Goal: Information Seeking & Learning: Learn about a topic

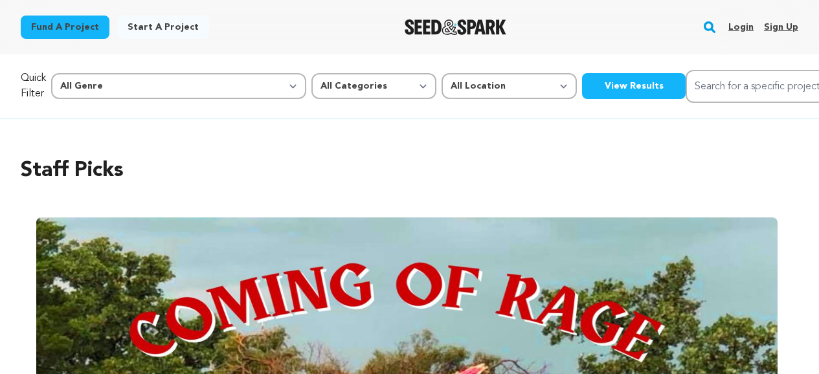
scroll to position [453, 0]
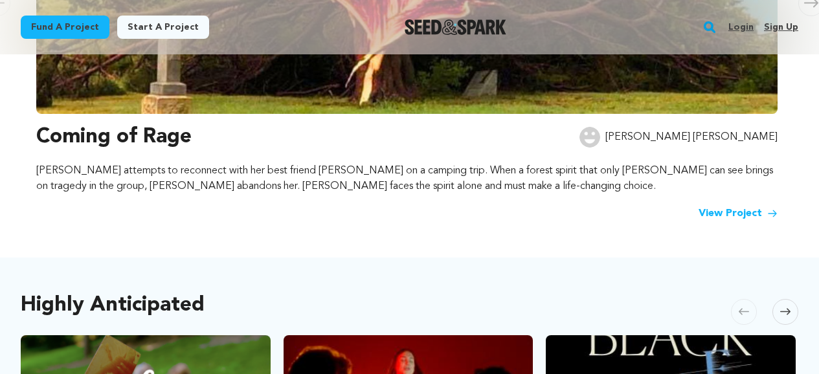
click at [743, 26] on link "Login" at bounding box center [740, 27] width 25 height 21
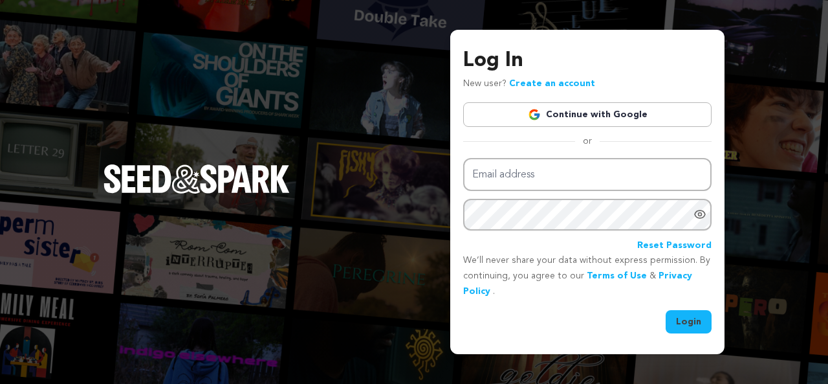
click at [595, 123] on link "Continue with Google" at bounding box center [587, 114] width 248 height 25
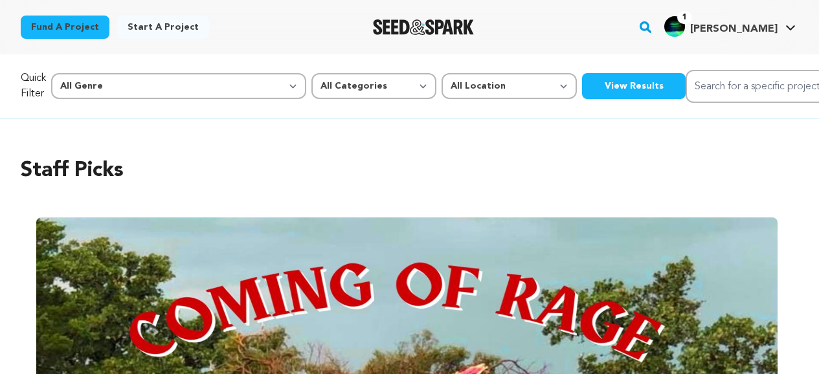
click at [653, 27] on rect "button" at bounding box center [645, 27] width 16 height 16
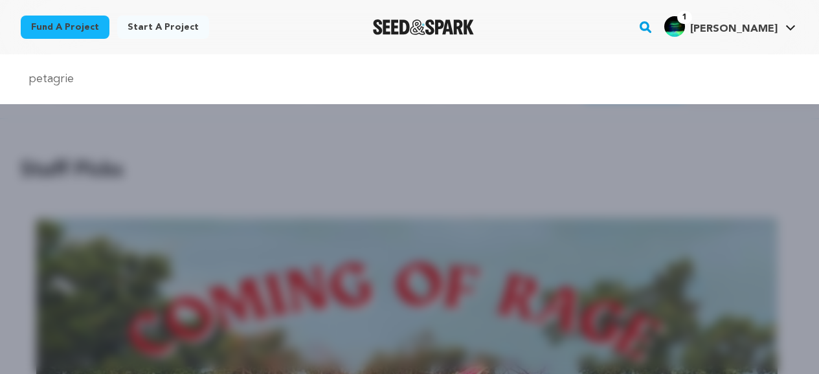
type input "petagrie"
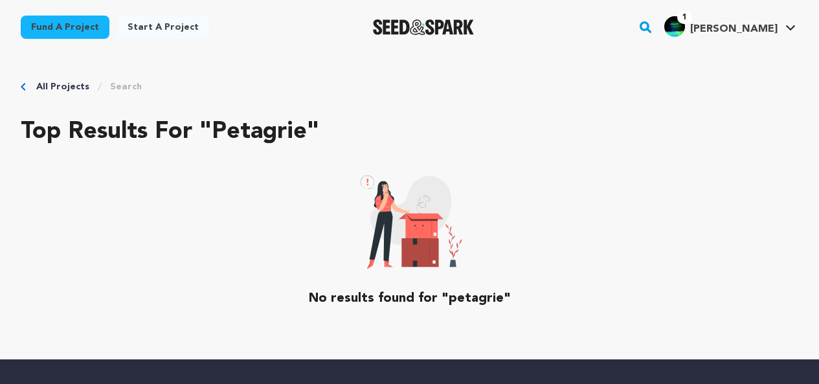
click at [124, 85] on link "Search" at bounding box center [126, 86] width 32 height 13
click at [178, 74] on div "All Projects Search Top results for "petagrie" No results found for "petagrie"" at bounding box center [409, 206] width 819 height 305
click at [153, 85] on div "All Projects Search" at bounding box center [409, 86] width 777 height 13
click at [111, 86] on link "Search" at bounding box center [126, 86] width 32 height 13
click at [120, 85] on link "Search" at bounding box center [126, 86] width 32 height 13
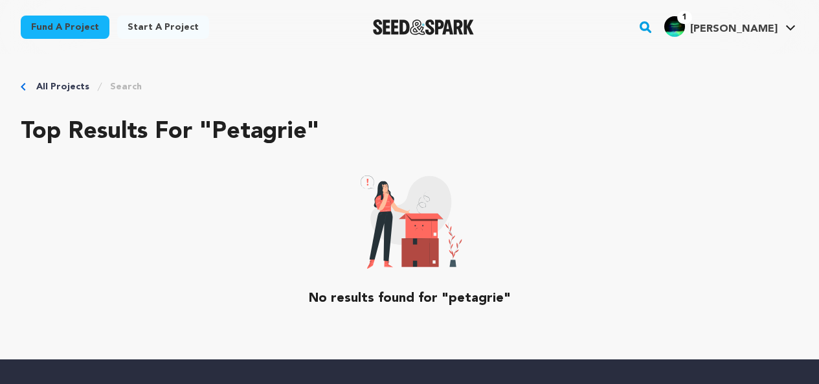
click at [653, 31] on rect "button" at bounding box center [645, 27] width 16 height 16
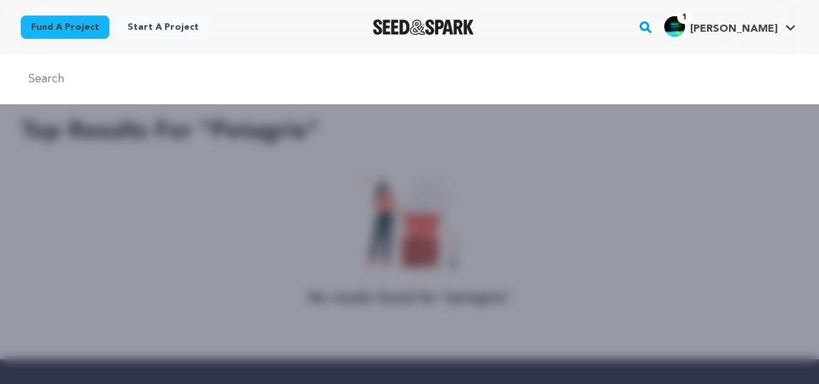
paste input "pedigree"
type input "pedigree"
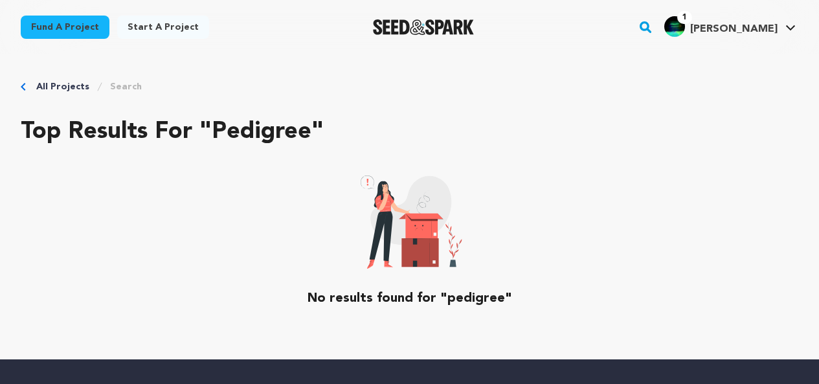
click at [653, 25] on rect "button" at bounding box center [645, 27] width 16 height 16
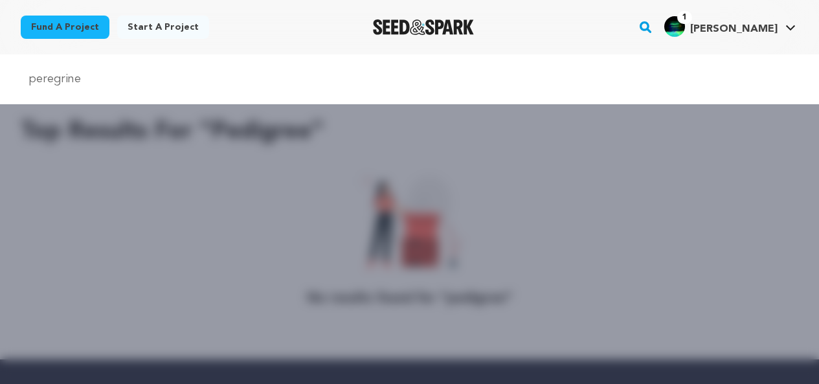
type input "peregrine"
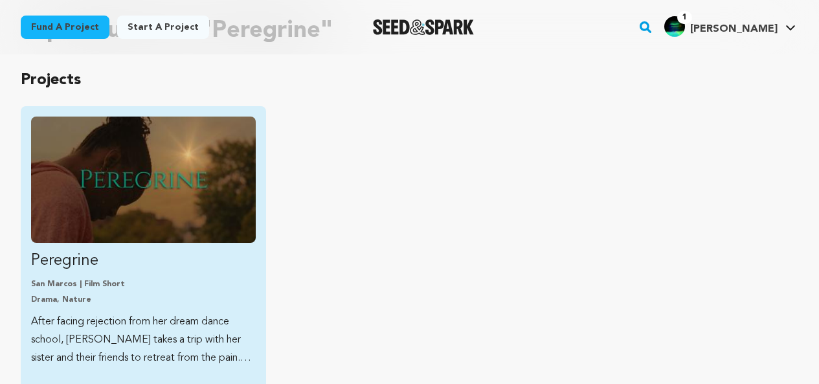
scroll to position [129, 0]
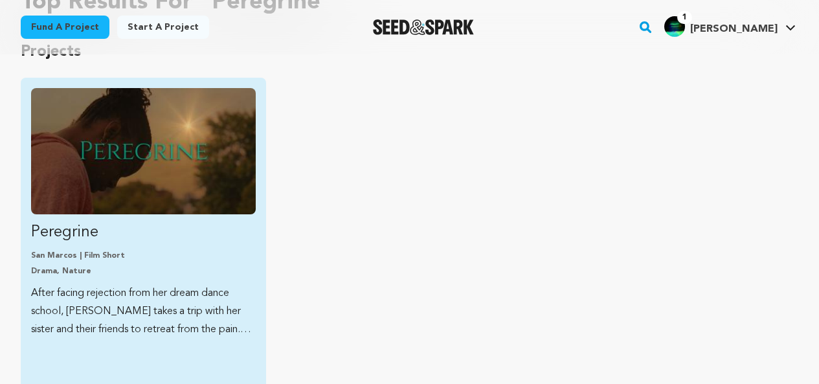
click at [67, 245] on link "Peregrine San Marcos | Film Short Drama, Nature After facing rejection from her…" at bounding box center [143, 213] width 225 height 250
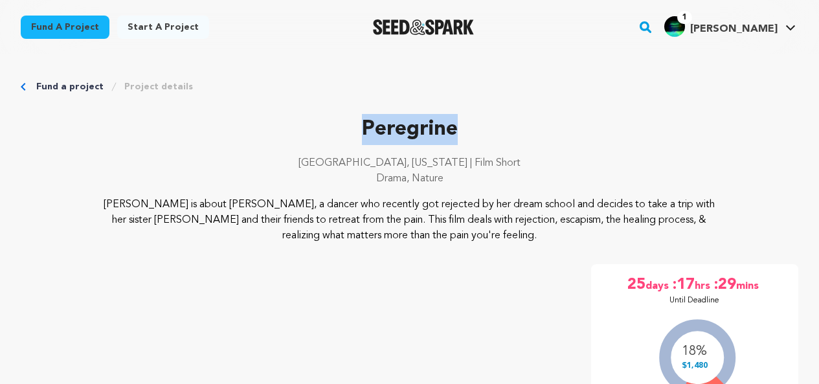
drag, startPoint x: 356, startPoint y: 127, endPoint x: 461, endPoint y: 129, distance: 104.8
click at [461, 129] on p "Peregrine" at bounding box center [409, 129] width 777 height 31
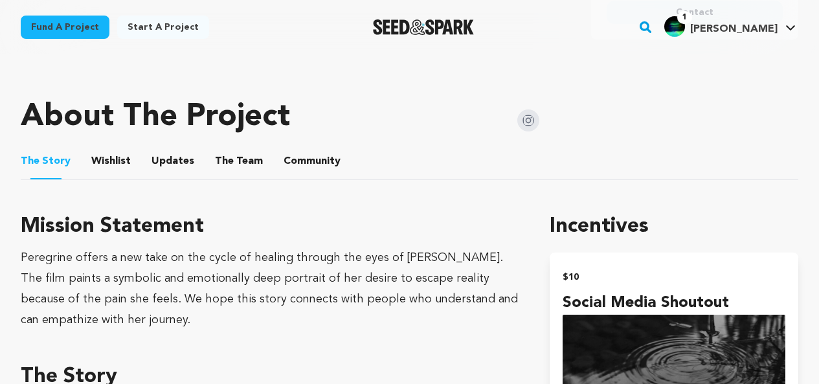
scroll to position [626, 0]
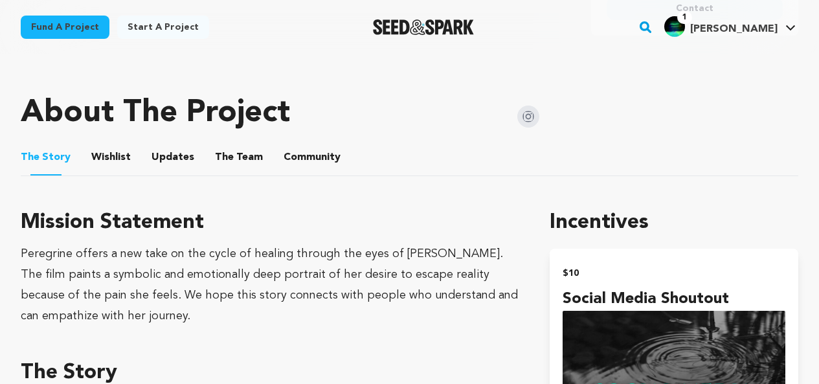
click at [115, 148] on button "Wishlist" at bounding box center [111, 159] width 31 height 31
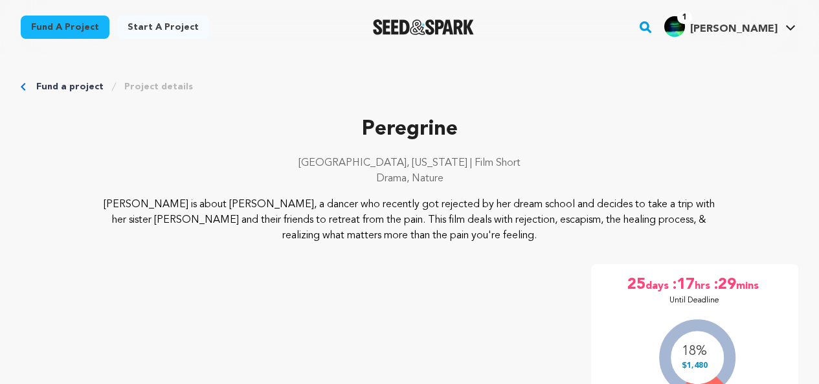
scroll to position [626, 0]
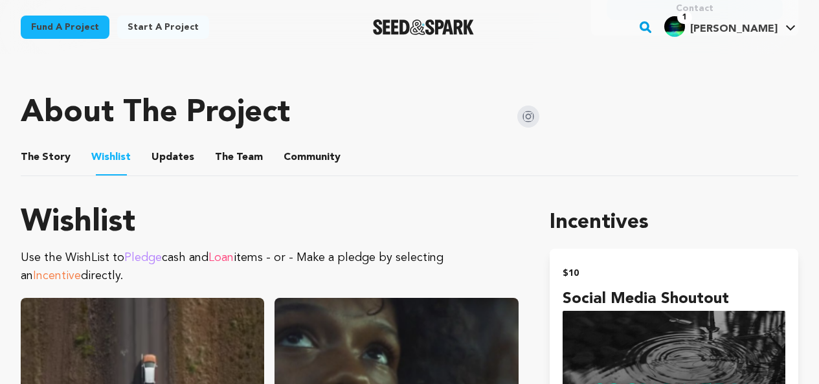
click at [163, 156] on button "Updates" at bounding box center [172, 159] width 31 height 31
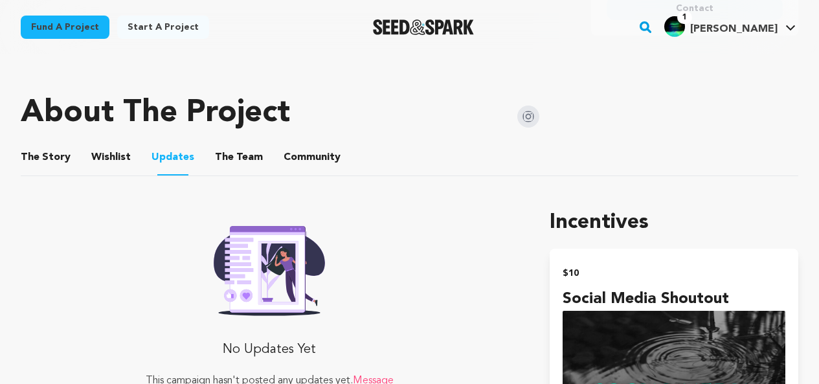
click at [228, 155] on button "The Team" at bounding box center [238, 159] width 31 height 31
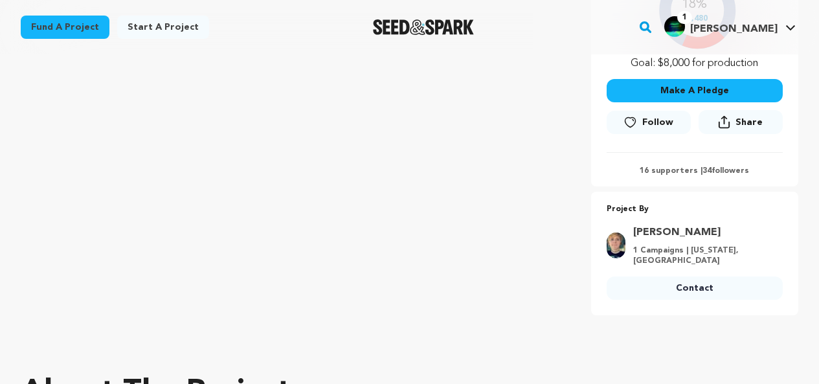
scroll to position [432, 0]
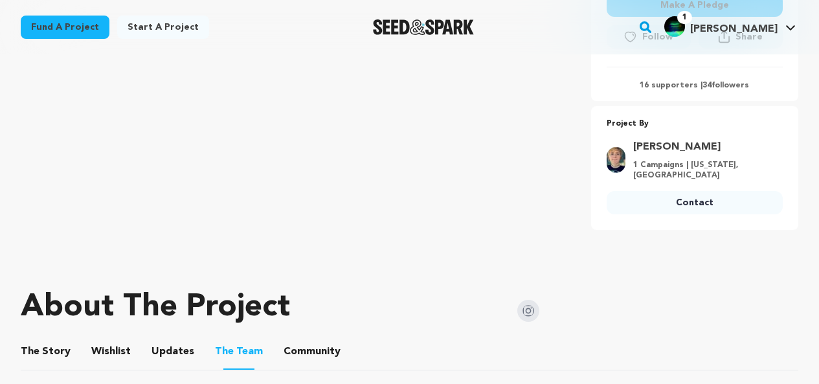
click at [296, 346] on button "Community" at bounding box center [311, 353] width 31 height 31
